Goal: Use online tool/utility: Utilize a website feature to perform a specific function

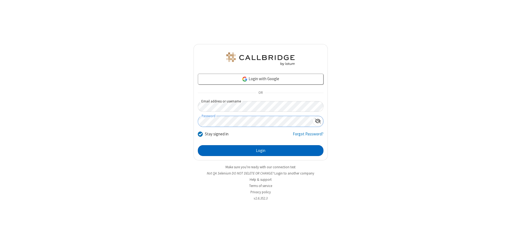
click at [261, 150] on button "Login" at bounding box center [261, 150] width 126 height 11
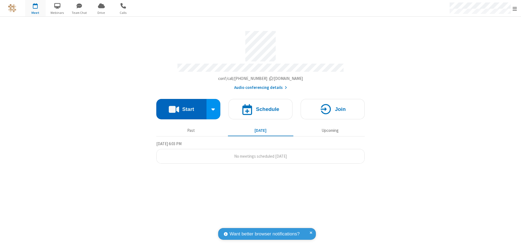
click at [181, 106] on button "Start" at bounding box center [181, 109] width 50 height 20
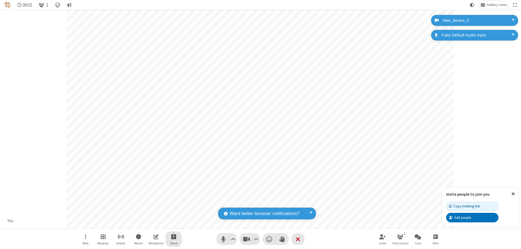
click at [174, 236] on span "Start sharing" at bounding box center [173, 236] width 5 height 7
click at [152, 214] on span "Present files & media" at bounding box center [152, 213] width 6 height 5
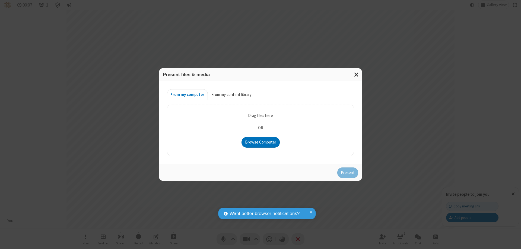
click at [231, 94] on button "From my content library" at bounding box center [231, 94] width 47 height 11
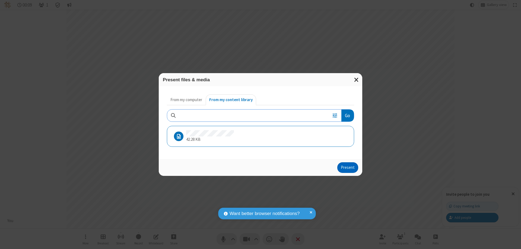
click at [348, 167] on button "Present" at bounding box center [347, 167] width 21 height 11
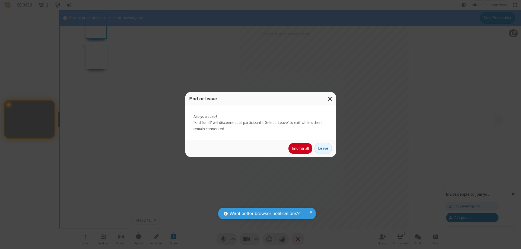
click at [301, 148] on button "End for all" at bounding box center [300, 148] width 24 height 11
